Goal: Task Accomplishment & Management: Use online tool/utility

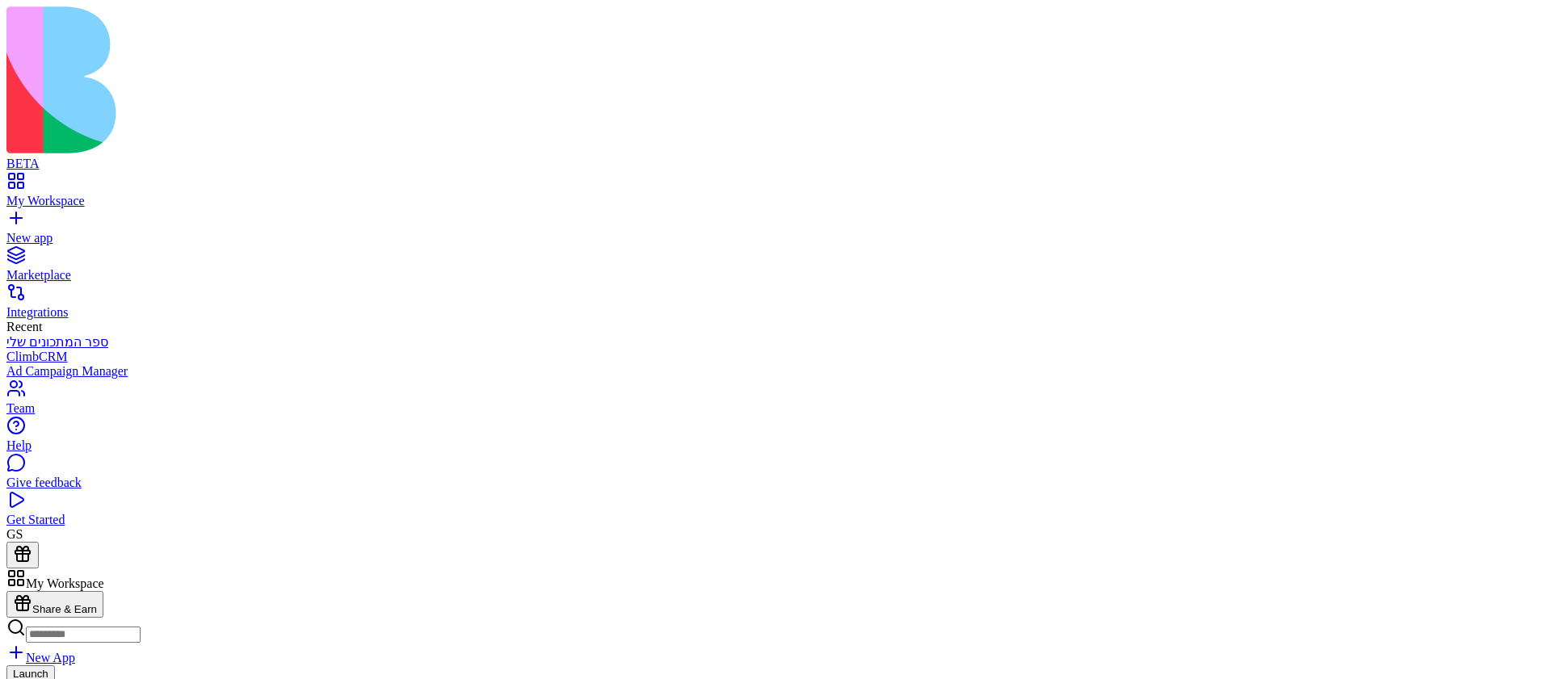
click at [90, 231] on div "New app" at bounding box center [775, 238] width 1538 height 15
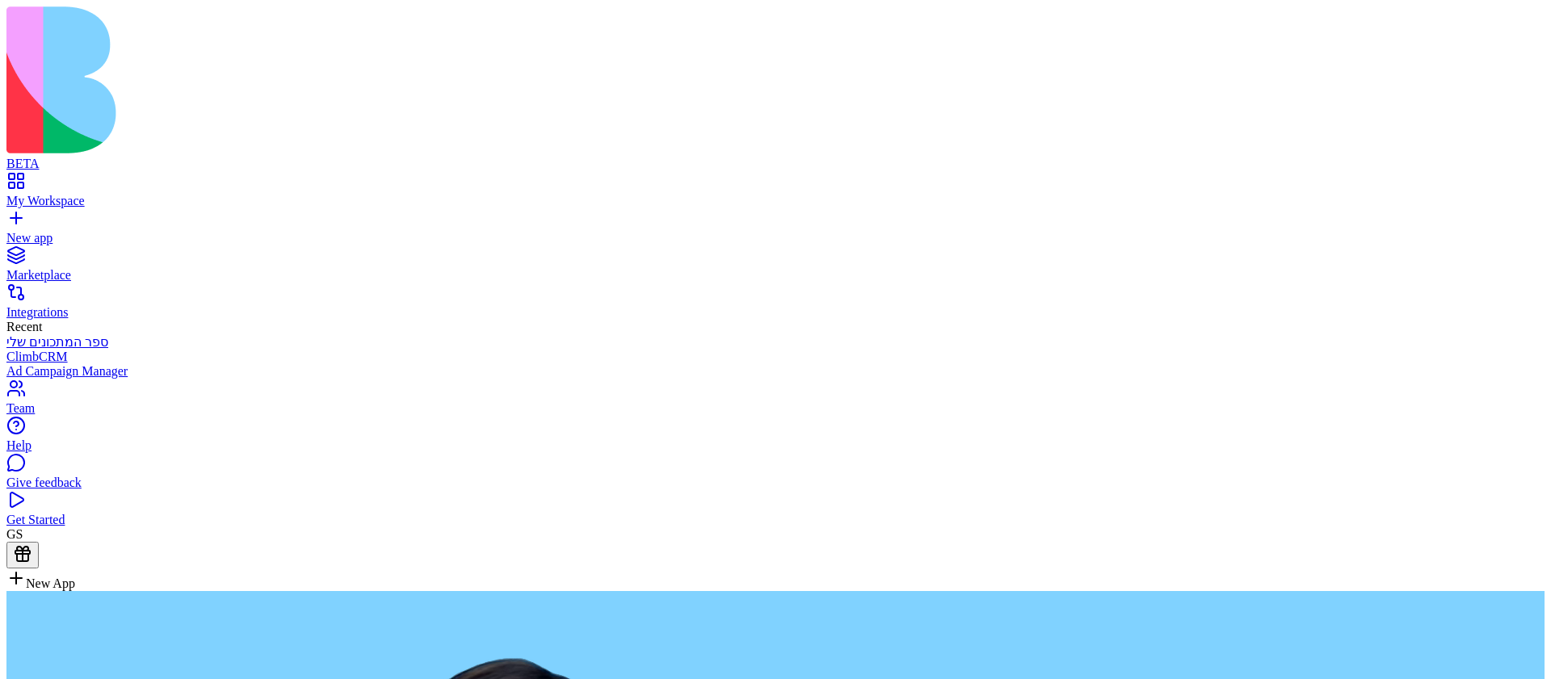
type textarea "**********"
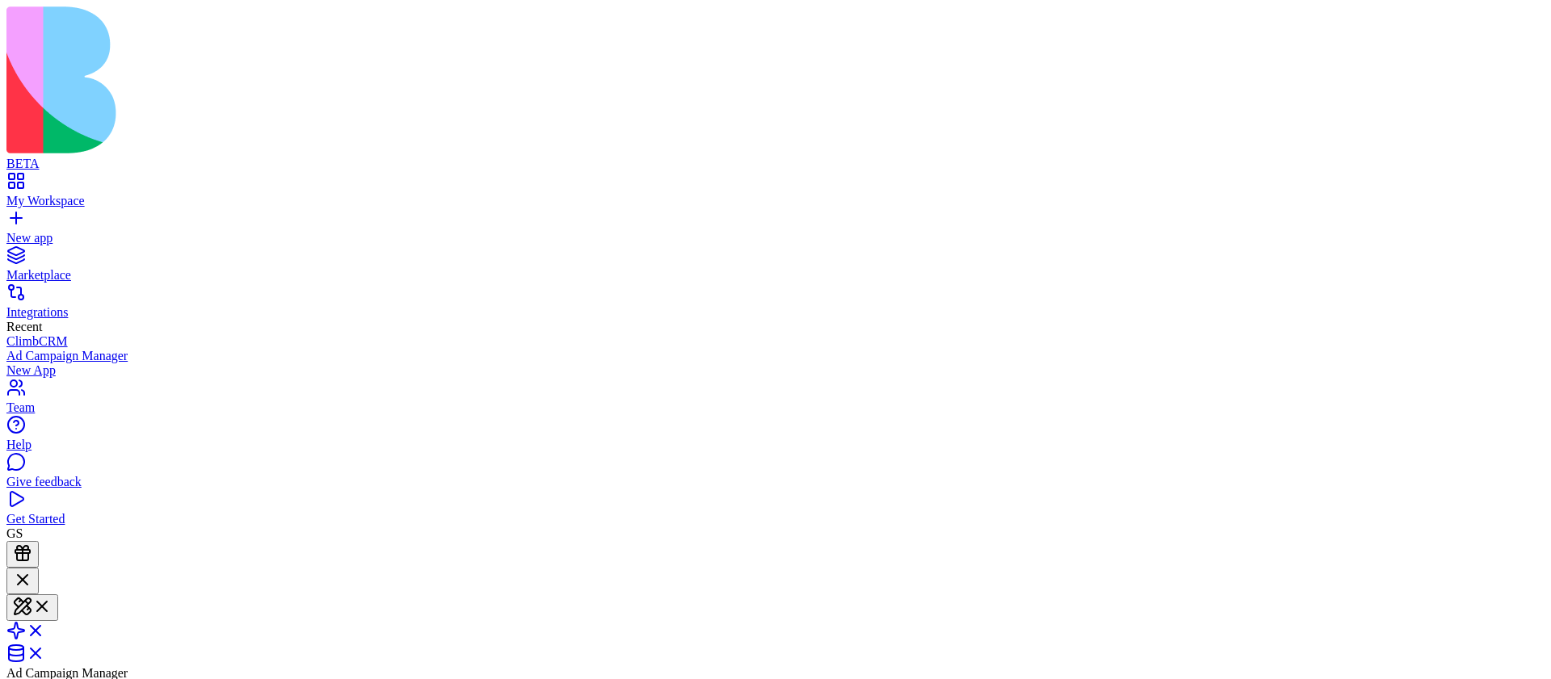
scroll to position [179, 0]
